Goal: Information Seeking & Learning: Find specific fact

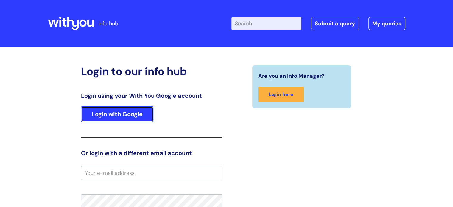
click at [115, 109] on link "Login with Google" at bounding box center [117, 113] width 72 height 15
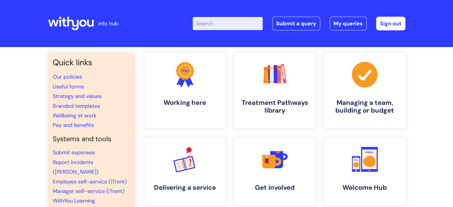
click at [208, 27] on input "Enter your search term here..." at bounding box center [228, 23] width 70 height 13
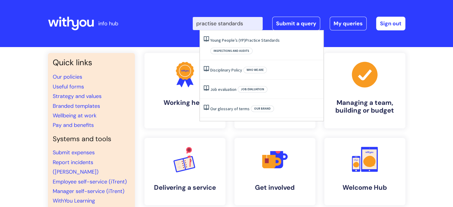
type input "practise standards"
click button "Search" at bounding box center [0, 0] width 0 height 0
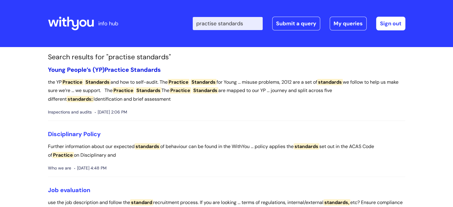
click at [133, 69] on span "Standards" at bounding box center [145, 70] width 30 height 8
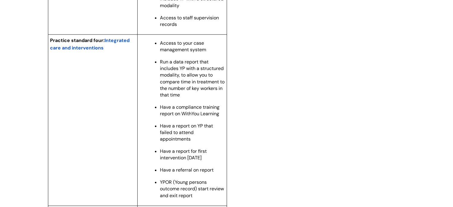
scroll to position [724, 0]
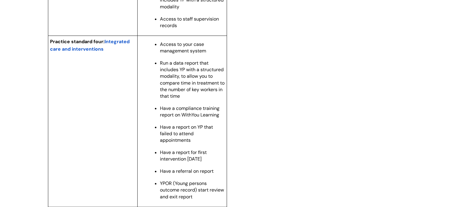
click at [114, 51] on span "Integrated care and interventions" at bounding box center [90, 45] width 80 height 14
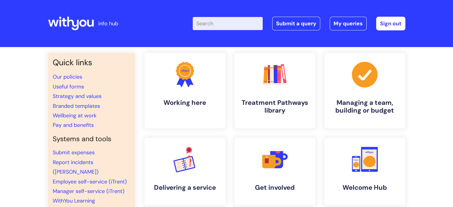
click at [212, 19] on input "Enter your search term here..." at bounding box center [228, 23] width 70 height 13
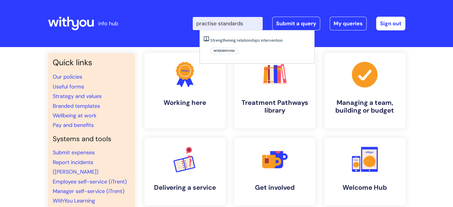
type input "practise standards"
click button "Search" at bounding box center [0, 0] width 0 height 0
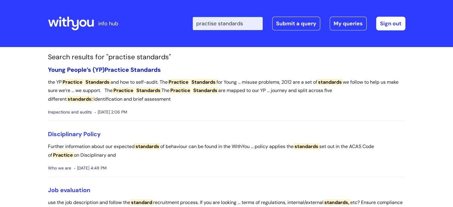
click at [113, 66] on span "Practice" at bounding box center [117, 70] width 24 height 8
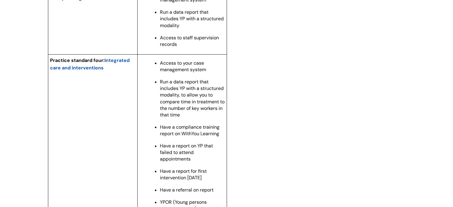
scroll to position [709, 0]
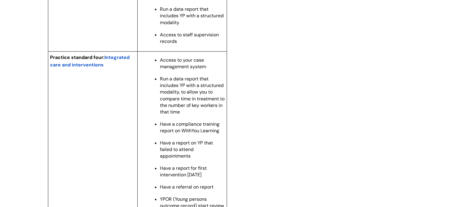
click at [120, 68] on span "Integrated care and interventions" at bounding box center [90, 61] width 80 height 14
